Goal: Find specific page/section: Find specific page/section

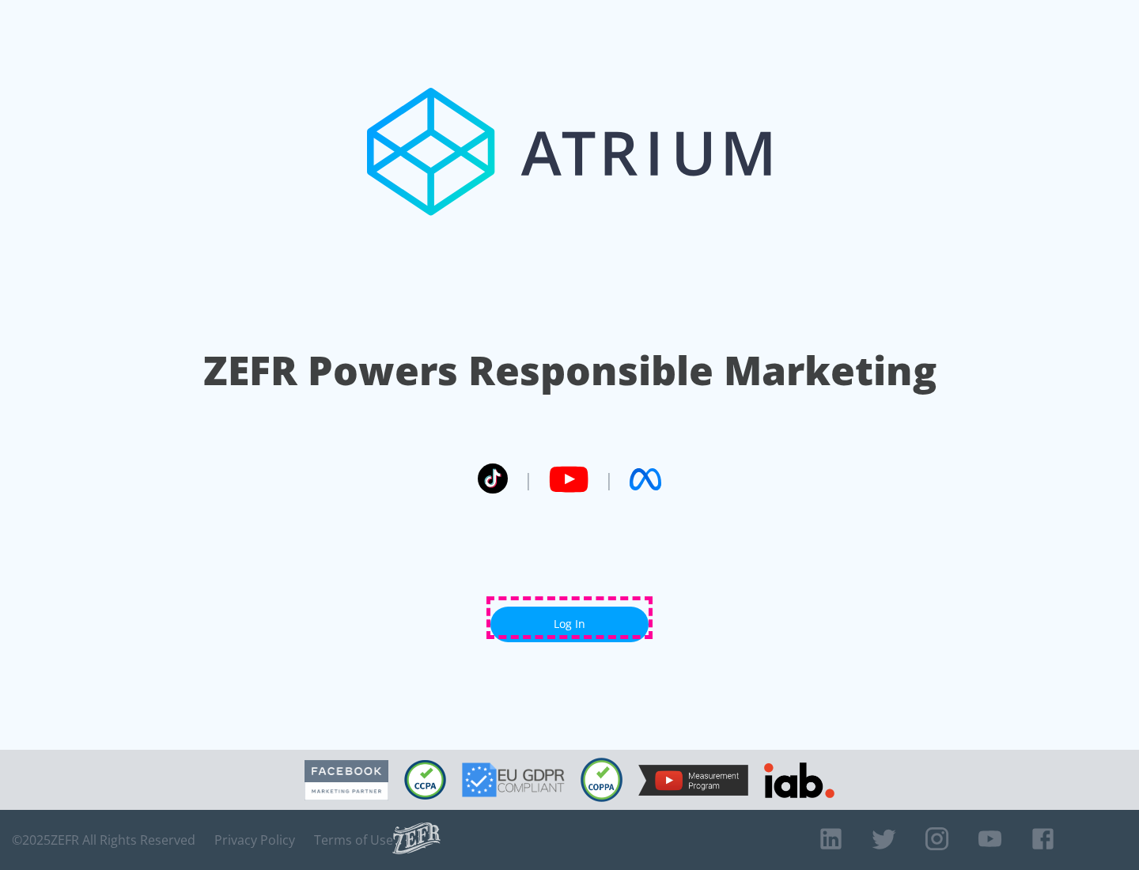
click at [569, 618] on link "Log In" at bounding box center [569, 625] width 158 height 36
